Goal: Communication & Community: Answer question/provide support

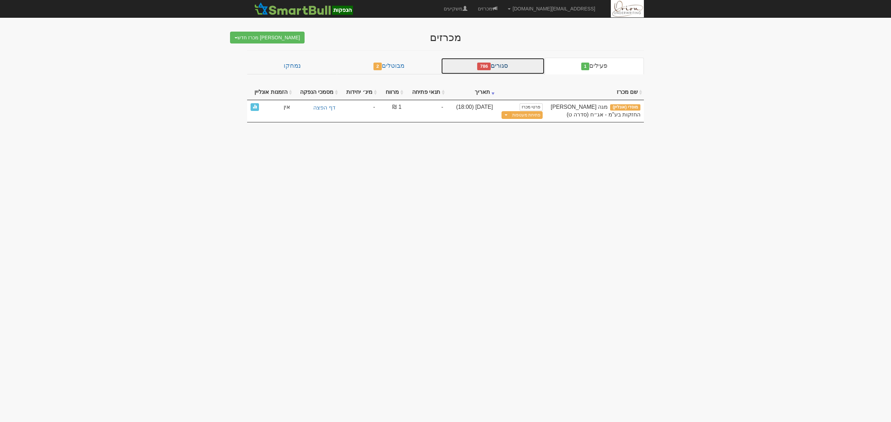
click at [491, 65] on span "786" at bounding box center [484, 67] width 14 height 8
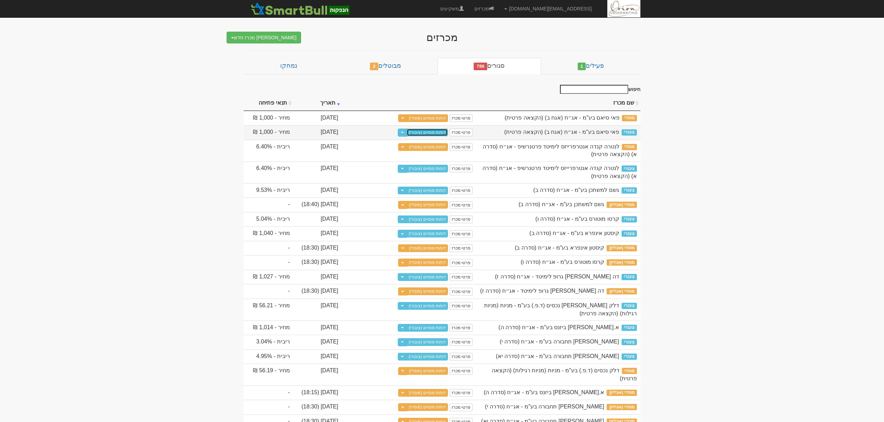
click at [448, 135] on link "דוחות סופיים (ציבורי)" at bounding box center [426, 133] width 41 height 8
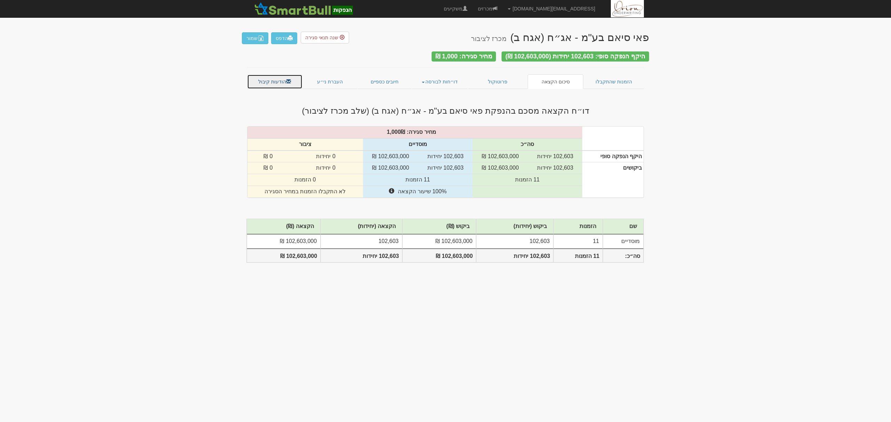
click at [276, 76] on link "הודעות קיבול" at bounding box center [274, 81] width 55 height 15
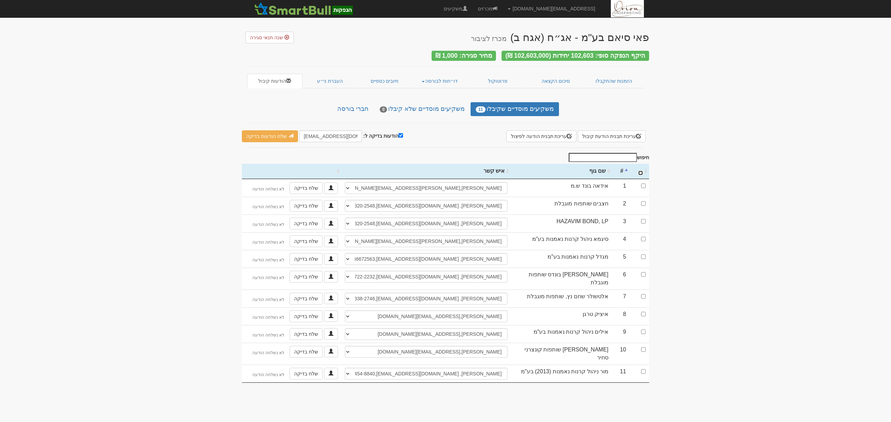
click at [638, 171] on input "\a : activate to sort column ascending" at bounding box center [640, 173] width 5 height 5
checkbox input "true"
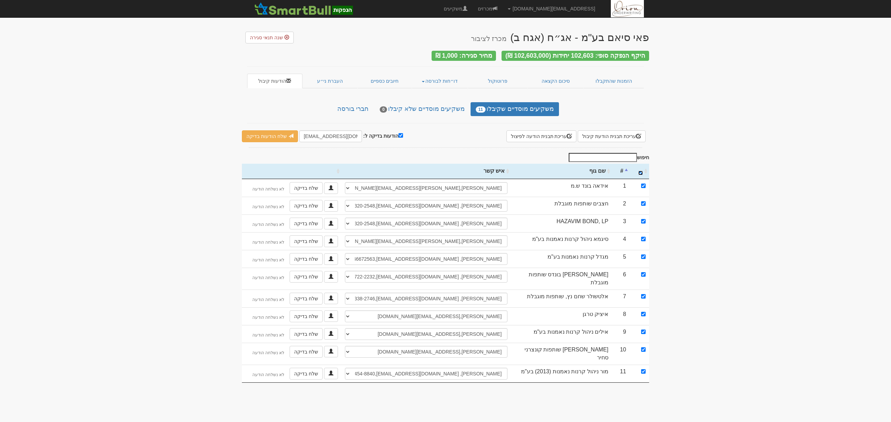
checkbox input "true"
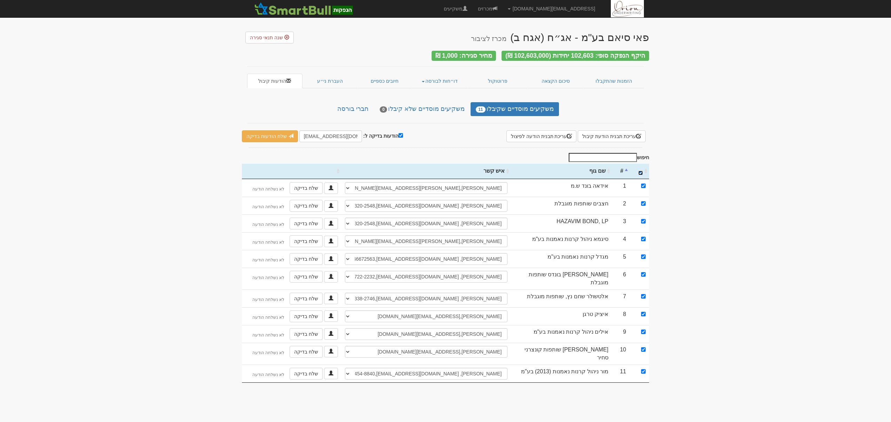
checkbox input "true"
click at [398, 134] on input "הודעות בדיקה ל:" at bounding box center [400, 135] width 5 height 5
checkbox input "false"
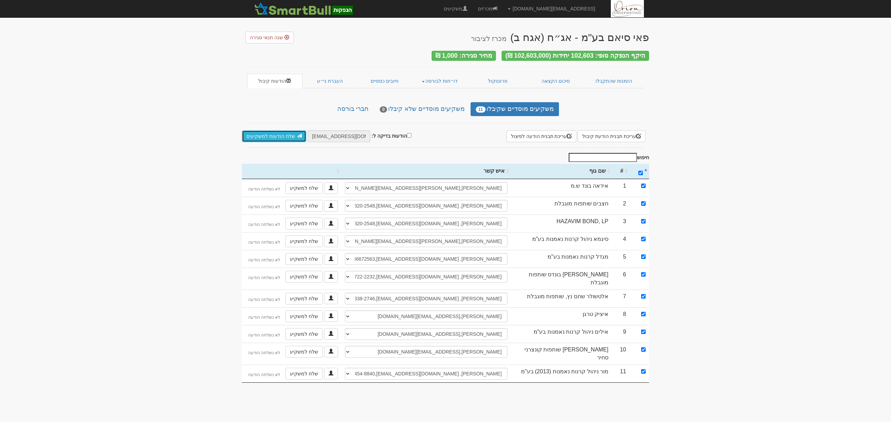
click at [287, 134] on link "שלח הודעות למשקיעים" at bounding box center [274, 136] width 64 height 12
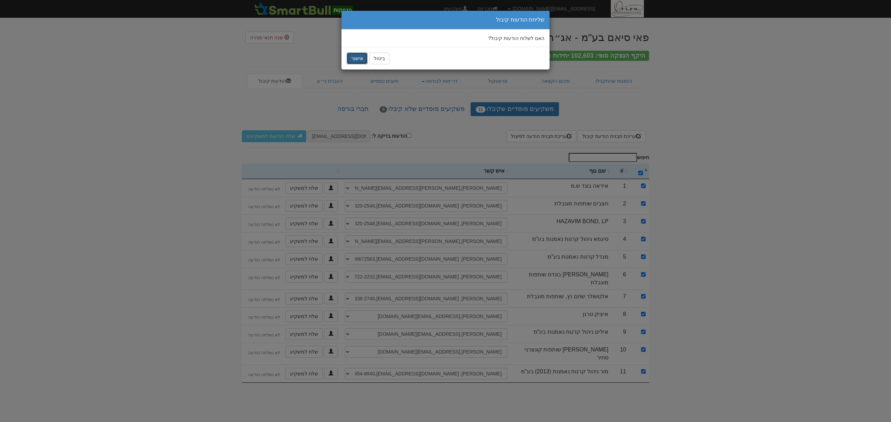
click at [352, 60] on button "אישור" at bounding box center [357, 59] width 21 height 12
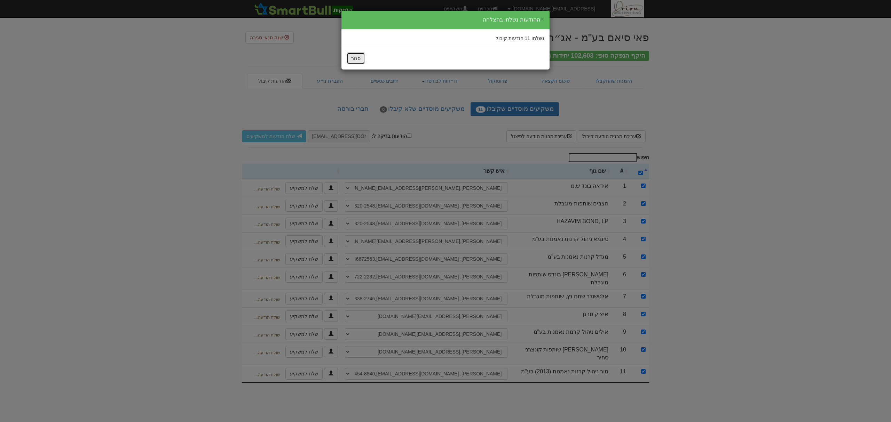
click at [363, 58] on button "סגור" at bounding box center [356, 59] width 18 height 12
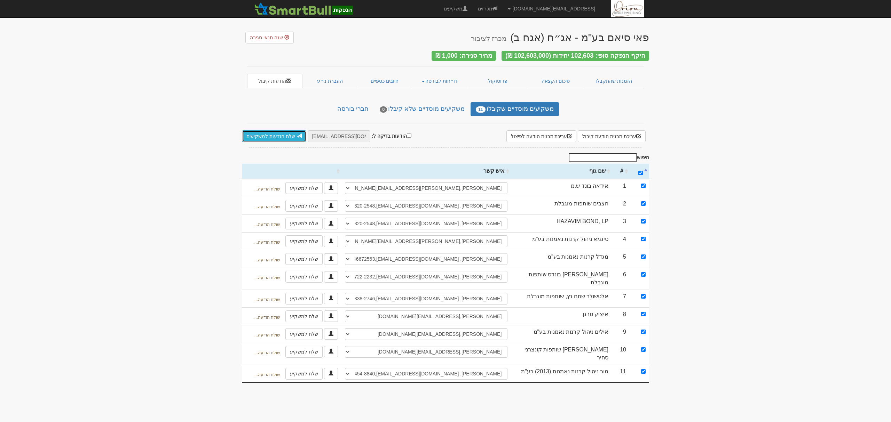
click at [297, 134] on span at bounding box center [299, 136] width 5 height 5
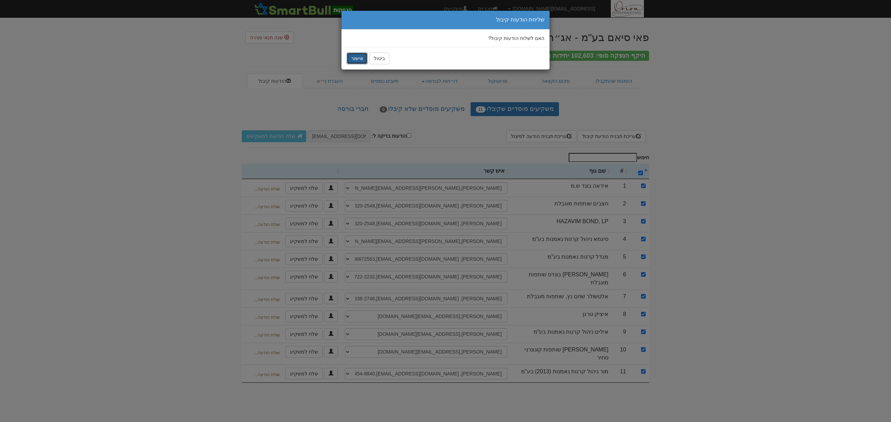
click at [353, 56] on button "אישור" at bounding box center [357, 59] width 21 height 12
click at [155, 192] on div "× שולח הודעות קיבול שולח... שולח..." at bounding box center [445, 211] width 891 height 422
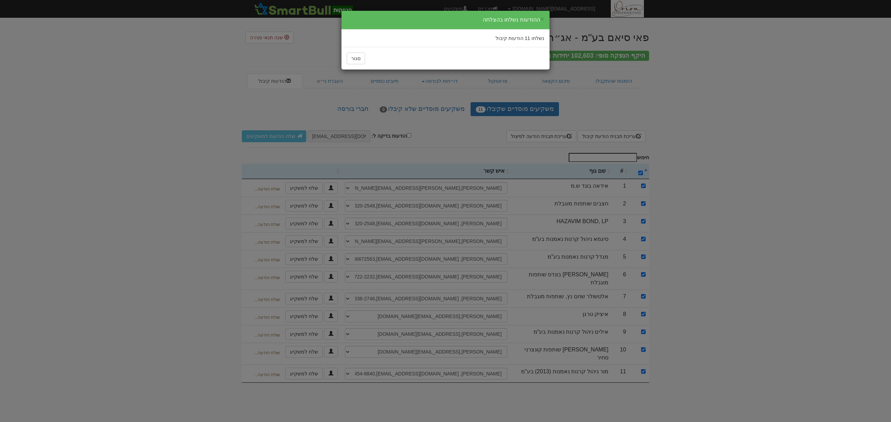
click at [189, 176] on div "× ההודעות נשלחו בהצלחה נשלחו 11 הודעות קיבול סגור" at bounding box center [445, 211] width 891 height 422
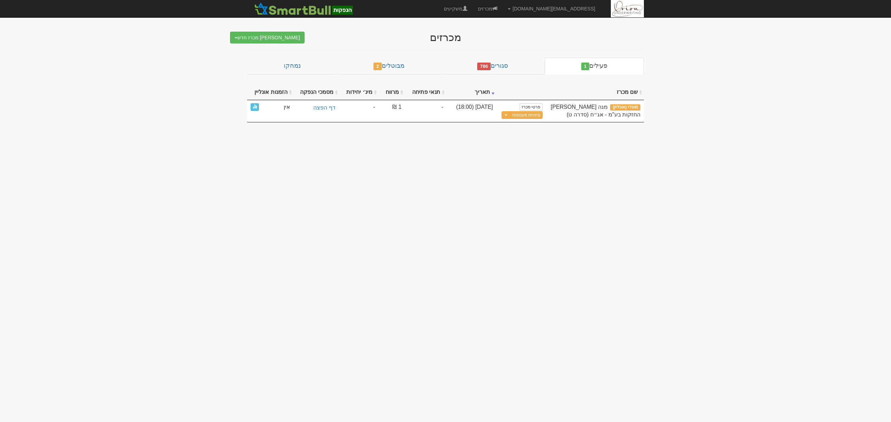
click at [491, 65] on span "786" at bounding box center [484, 67] width 14 height 8
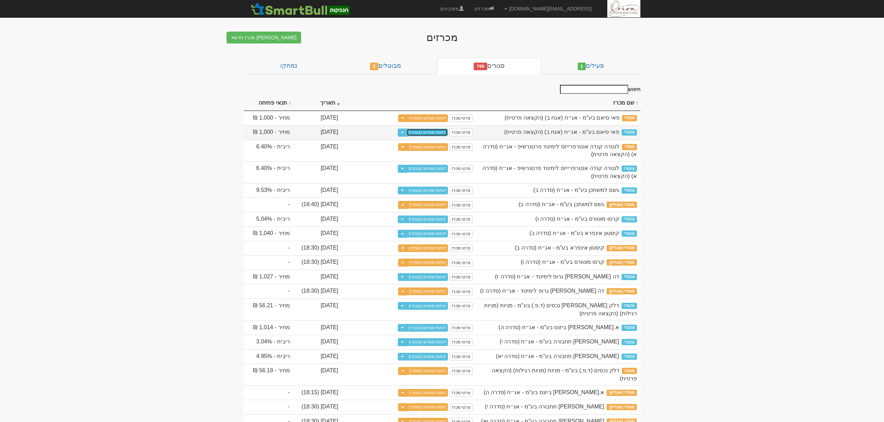
click at [448, 131] on link "דוחות סופיים (ציבורי)" at bounding box center [426, 133] width 41 height 8
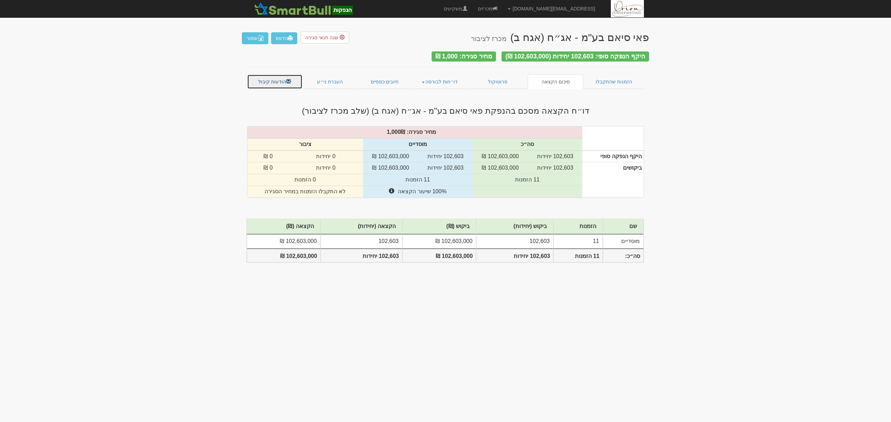
click at [270, 74] on link "הודעות קיבול" at bounding box center [274, 81] width 55 height 15
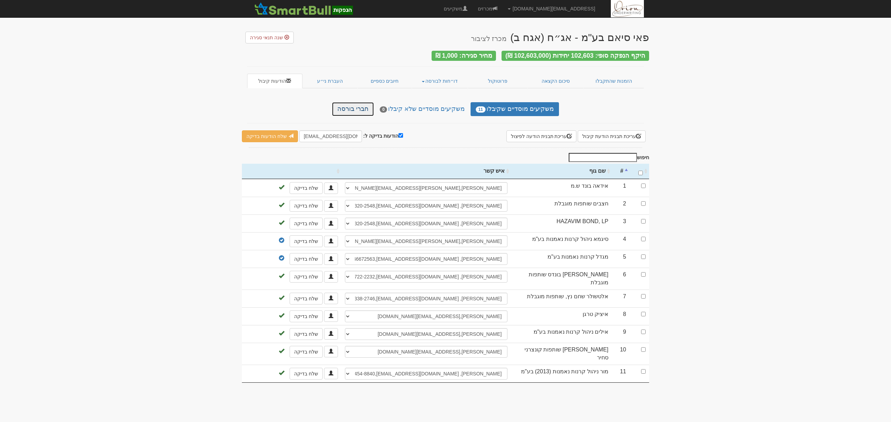
click at [372, 109] on link "חברי בורסה" at bounding box center [353, 109] width 42 height 14
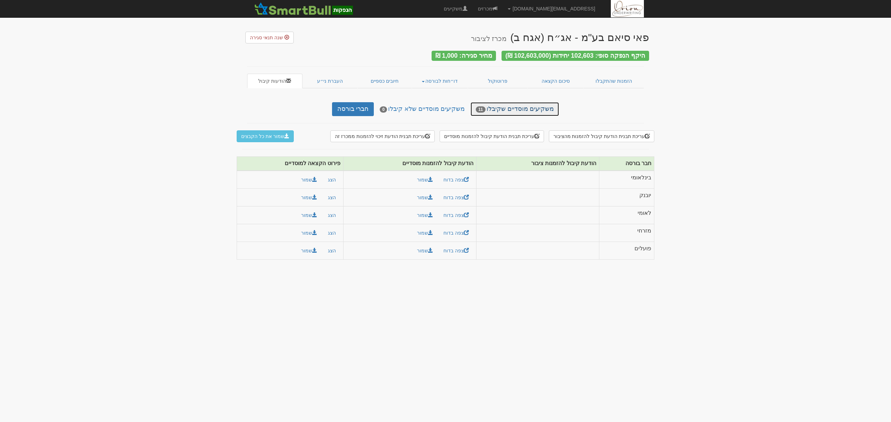
click at [534, 110] on link "משקיעים מוסדיים שקיבלו 11" at bounding box center [514, 109] width 88 height 14
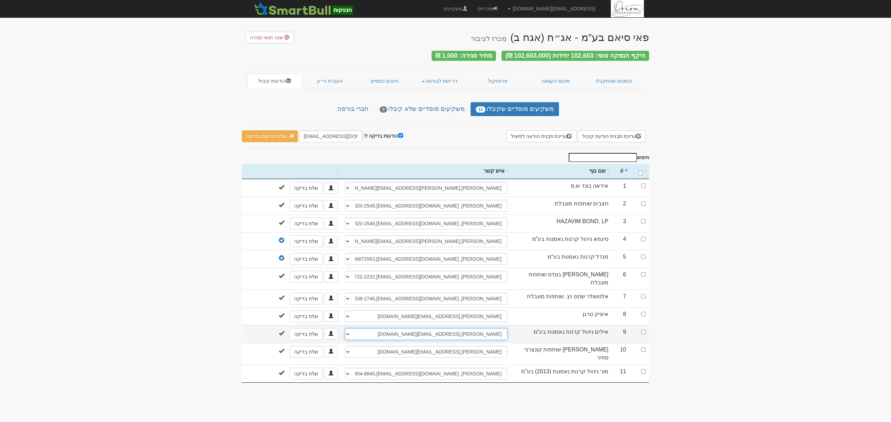
click at [438, 333] on select "[PERSON_NAME], [PERSON_NAME][EMAIL_ADDRESS][DOMAIN_NAME] [PERSON_NAME], [PERSON…" at bounding box center [426, 334] width 162 height 12
select select "new_contact"
click at [345, 328] on select "[PERSON_NAME], [PERSON_NAME][EMAIL_ADDRESS][DOMAIN_NAME] [PERSON_NAME], [PERSON…" at bounding box center [426, 334] width 162 height 12
select select
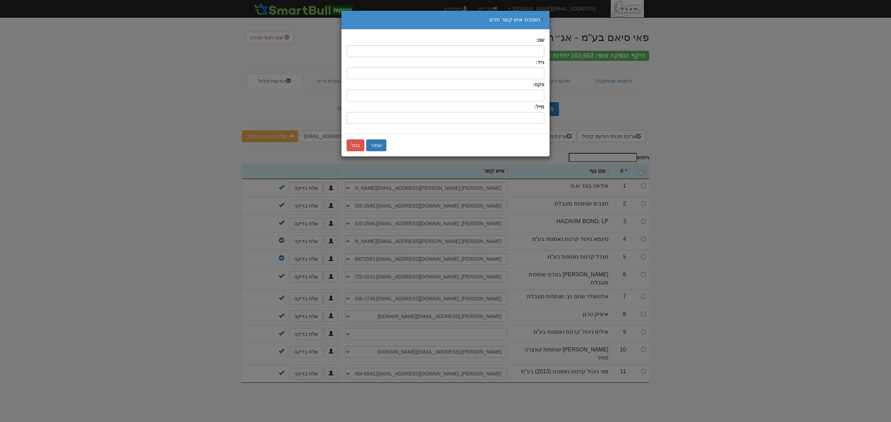
drag, startPoint x: 505, startPoint y: 61, endPoint x: 505, endPoint y: 48, distance: 13.6
click at [505, 57] on form "שם: נייד: פקס: מייל:" at bounding box center [446, 80] width 198 height 87
click at [505, 48] on input "text" at bounding box center [446, 51] width 198 height 12
click at [505, 48] on input ",uo" at bounding box center [446, 51] width 198 height 12
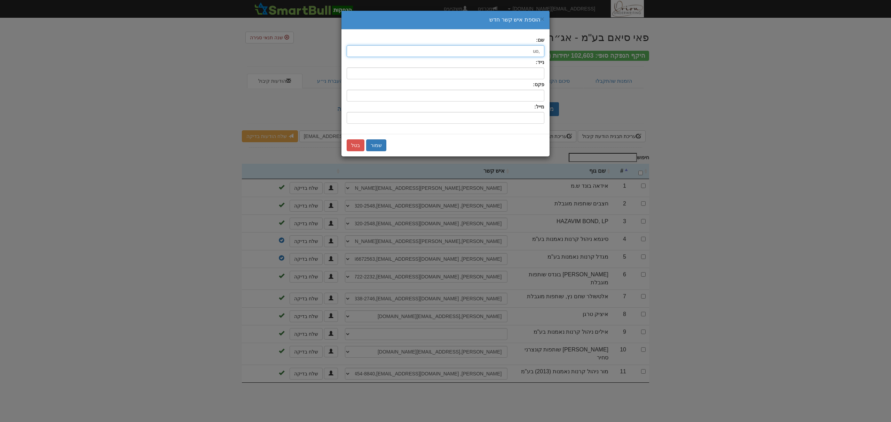
click at [505, 48] on input ",uo" at bounding box center [446, 51] width 198 height 12
type input "תום"
type input "tomd@ayalim-fund.co.il"
click at [378, 146] on button "שמור" at bounding box center [376, 146] width 20 height 12
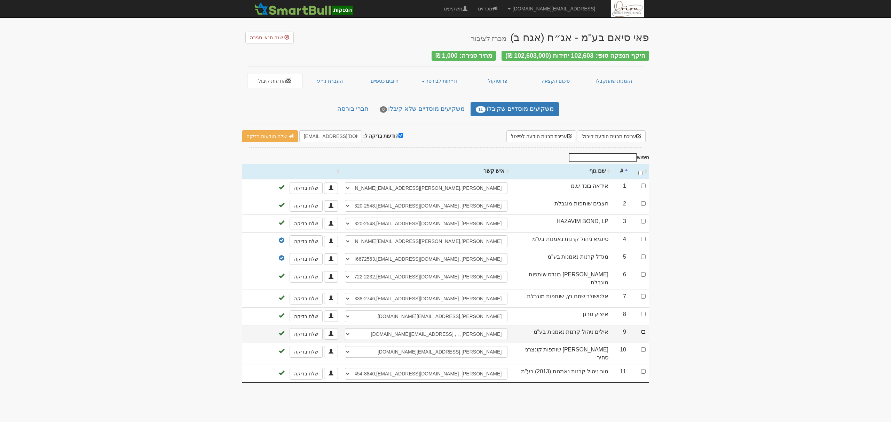
click at [642, 330] on input "checkbox" at bounding box center [643, 332] width 5 height 5
checkbox input "true"
click at [398, 133] on input "הודעות בדיקה ל:" at bounding box center [400, 135] width 5 height 5
checkbox input "false"
click at [272, 138] on link "שלח הודעות למשקיעים" at bounding box center [274, 136] width 64 height 12
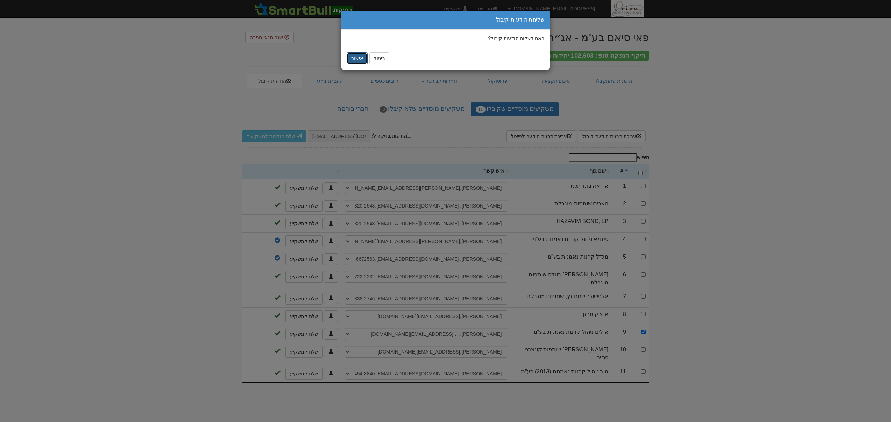
click at [359, 60] on button "אישור" at bounding box center [357, 59] width 21 height 12
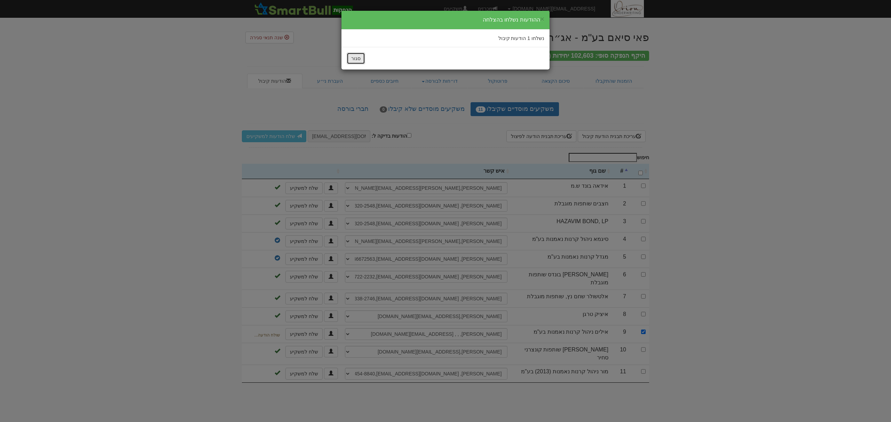
click at [358, 54] on button "סגור" at bounding box center [356, 59] width 18 height 12
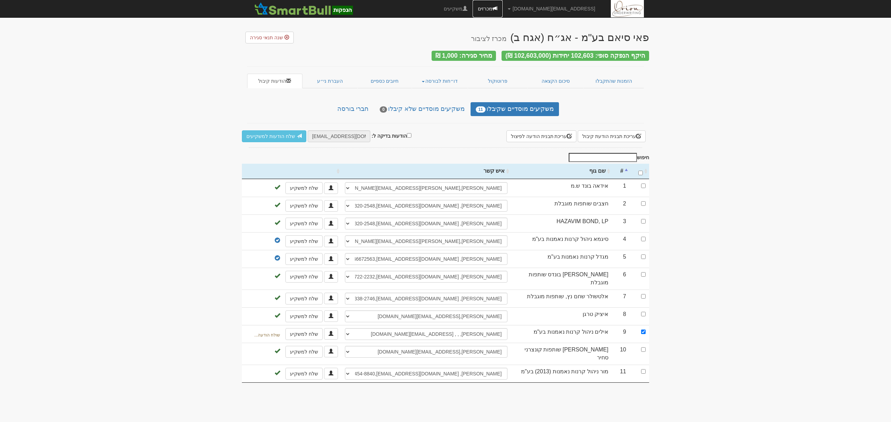
click at [497, 8] on span at bounding box center [494, 8] width 5 height 5
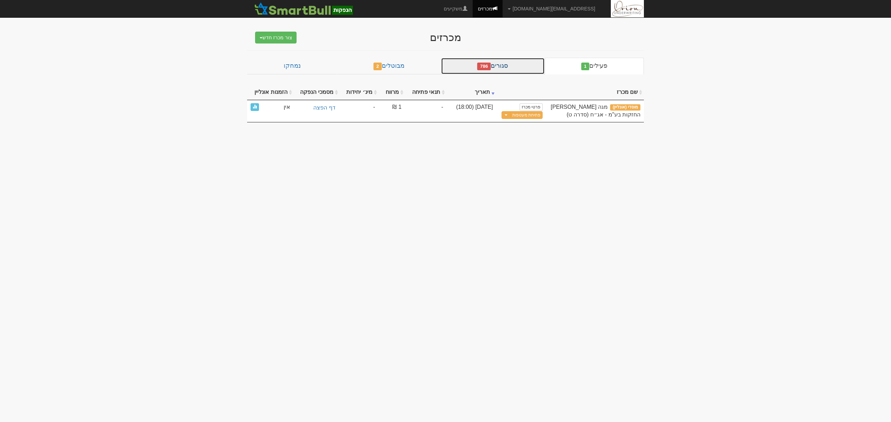
click at [508, 67] on link "סגורים 786" at bounding box center [493, 66] width 104 height 17
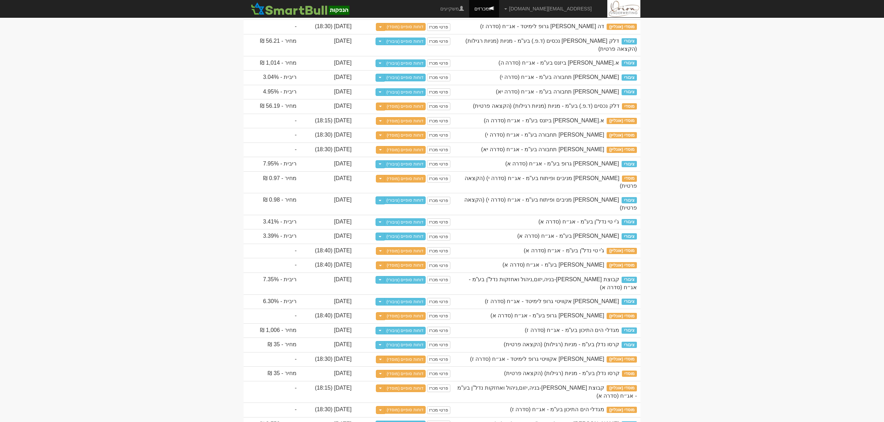
scroll to position [278, 0]
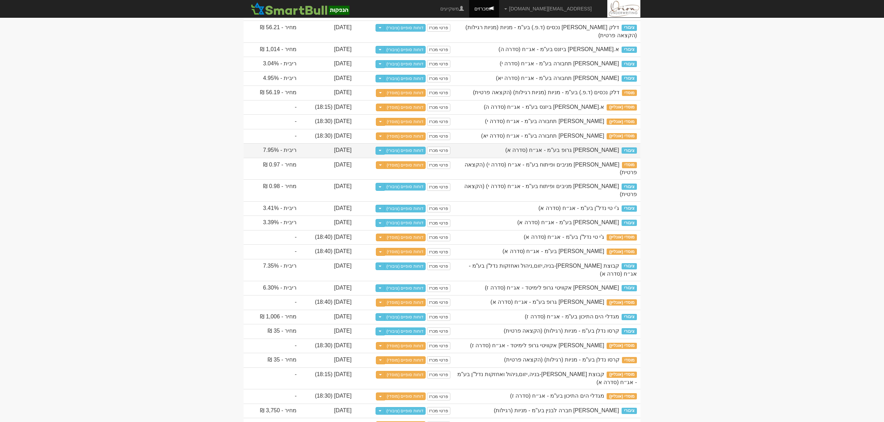
drag, startPoint x: 614, startPoint y: 159, endPoint x: 532, endPoint y: 159, distance: 81.8
click at [532, 153] on span "[PERSON_NAME] גרופ בע"מ - אג״ח (סדרה א)" at bounding box center [562, 150] width 114 height 6
click at [524, 153] on span "[PERSON_NAME] גרופ בע"מ - אג״ח (סדרה א)" at bounding box center [562, 150] width 114 height 6
drag, startPoint x: 516, startPoint y: 160, endPoint x: 624, endPoint y: 158, distance: 107.2
click at [624, 154] on div "[PERSON_NAME] גרופ בע"מ - אג״ח (סדרה א)" at bounding box center [547, 150] width 180 height 8
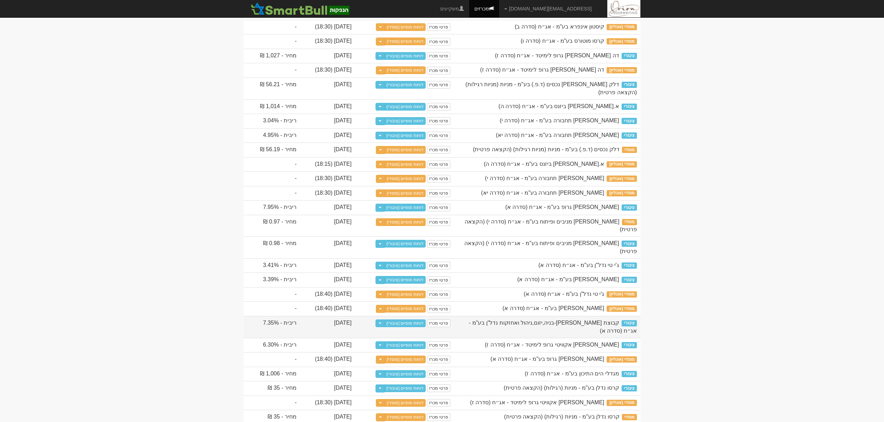
scroll to position [0, 0]
